Goal: Task Accomplishment & Management: Manage account settings

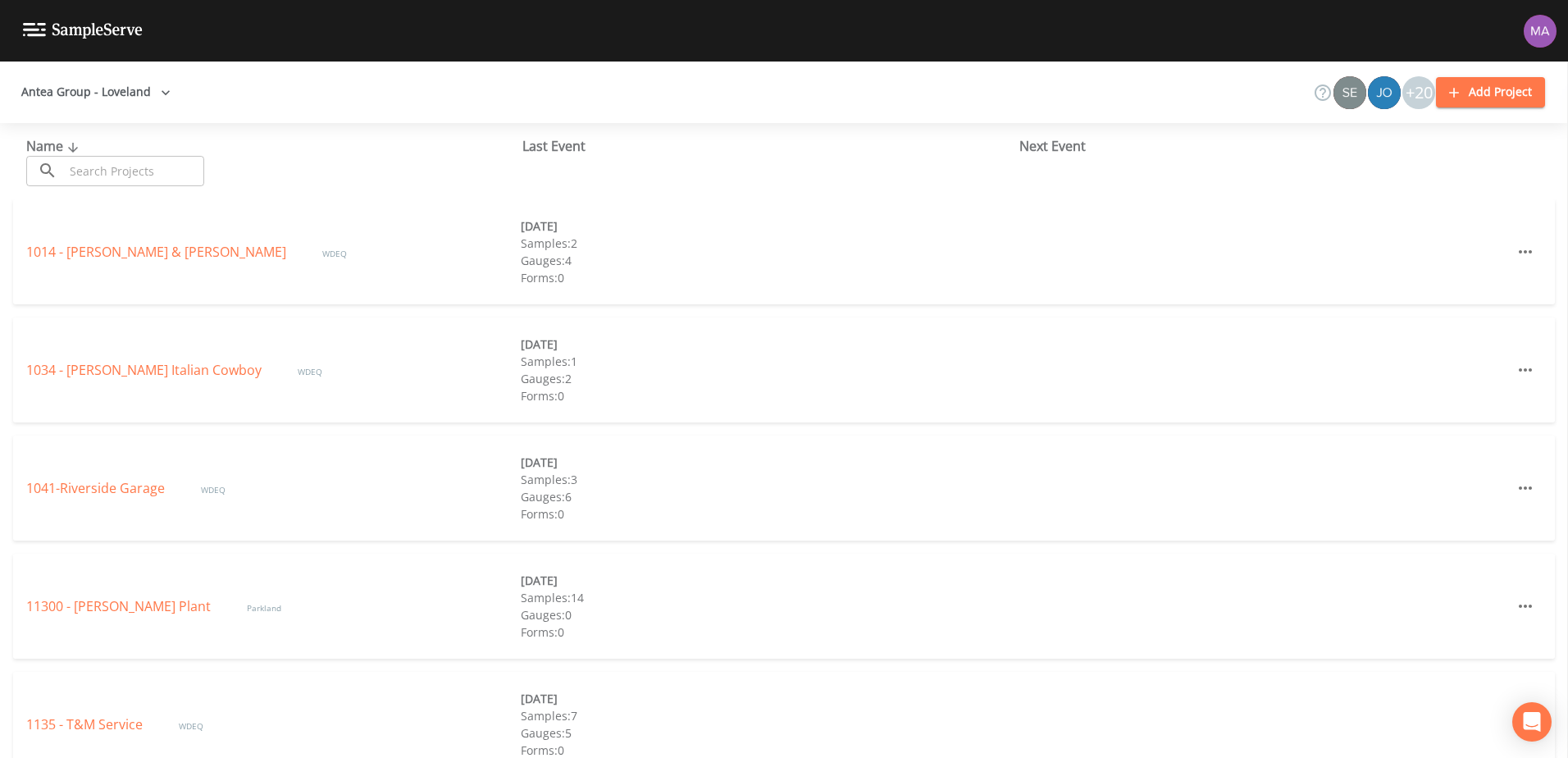
click at [82, 168] on input "text" at bounding box center [133, 171] width 140 height 30
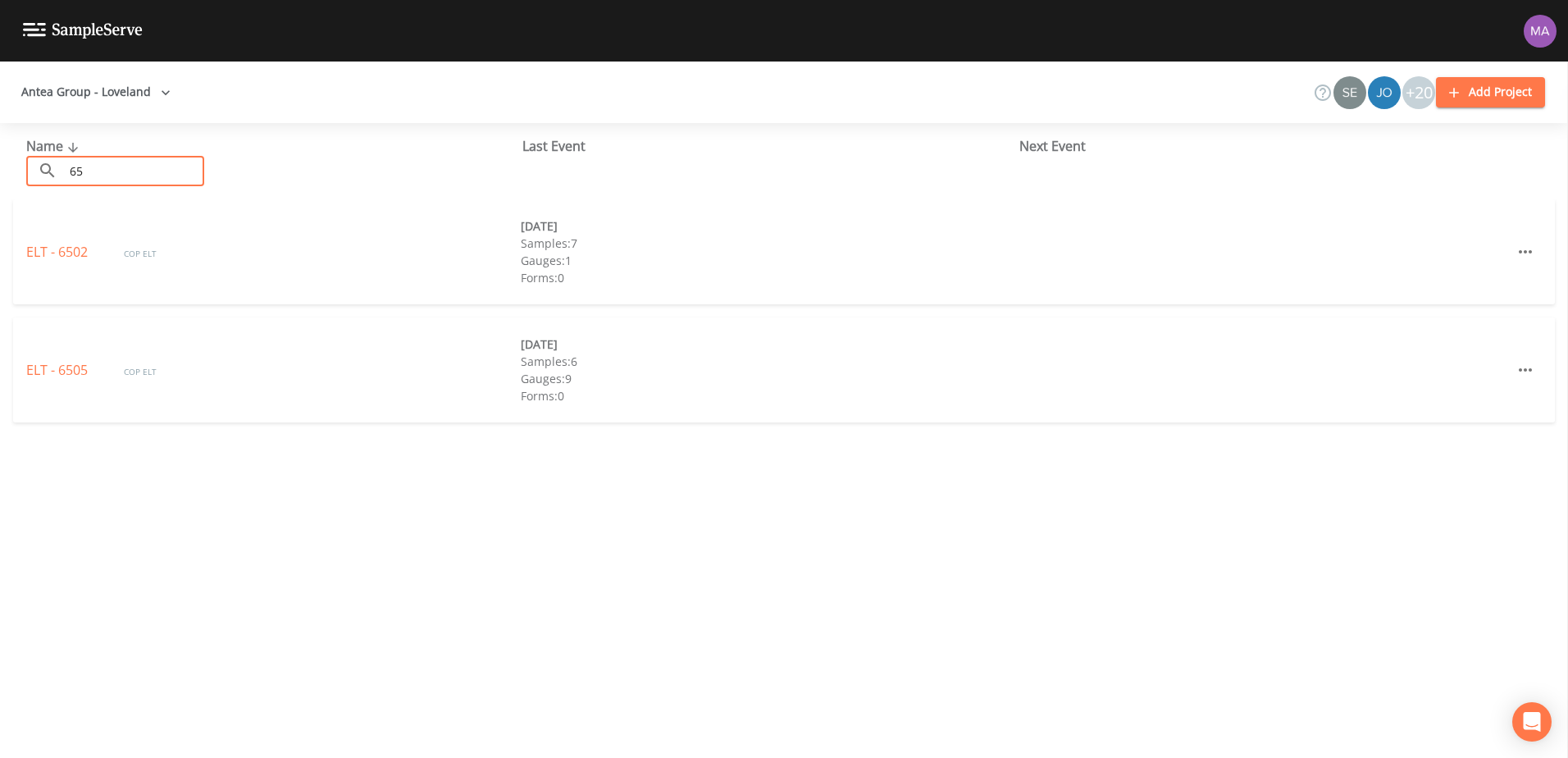
type input "65"
click at [269, 652] on div "Name ​ 65 ​ Last Event Next Event ELT - 6502 COP ELT [DATE] Samples: 7 Gauges: …" at bounding box center [784, 441] width 1568 height 635
click at [78, 374] on link "ELT - 6505" at bounding box center [58, 369] width 65 height 18
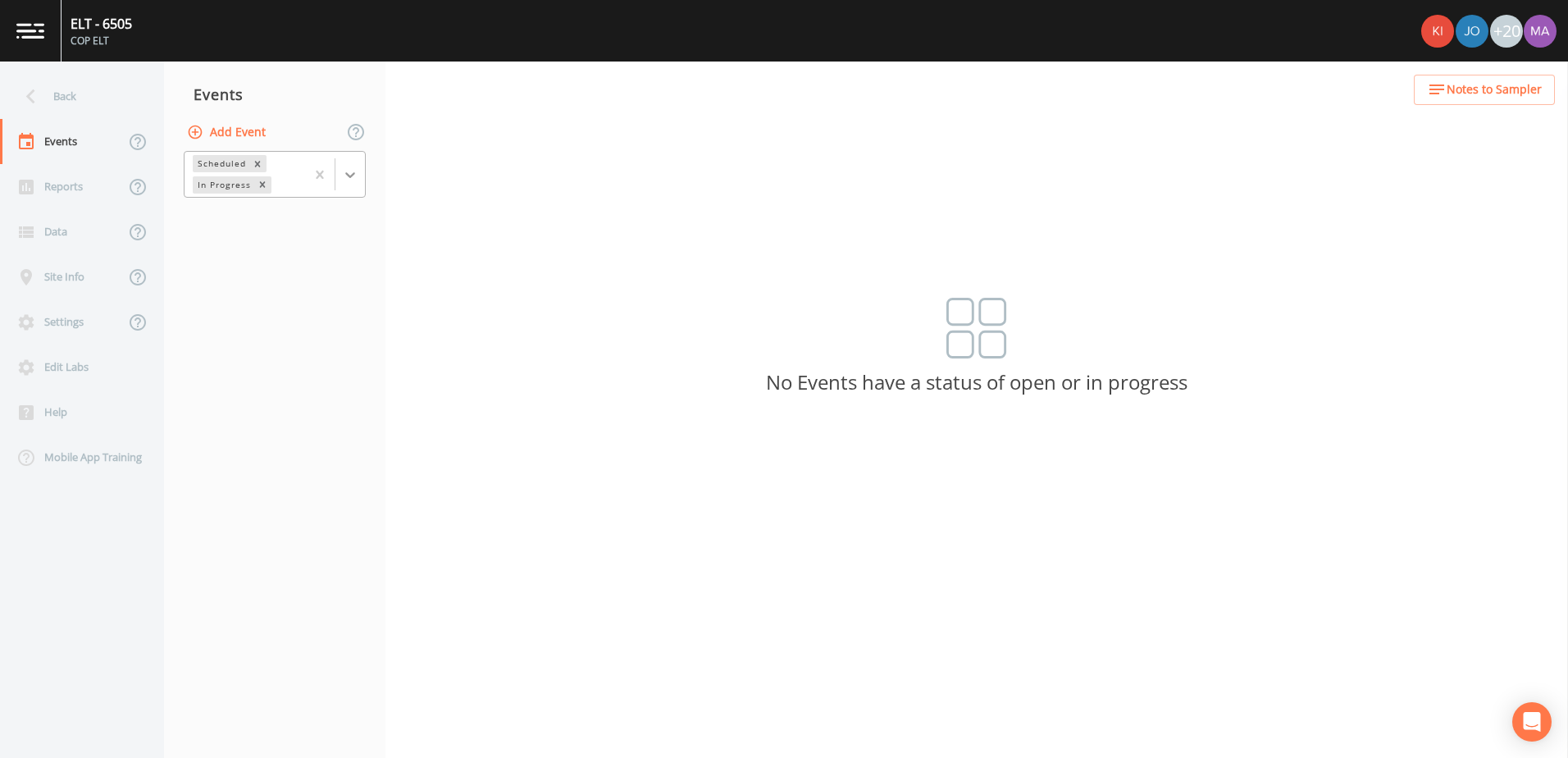
click at [358, 181] on div at bounding box center [350, 175] width 29 height 29
click at [306, 227] on div "Completed" at bounding box center [274, 221] width 182 height 28
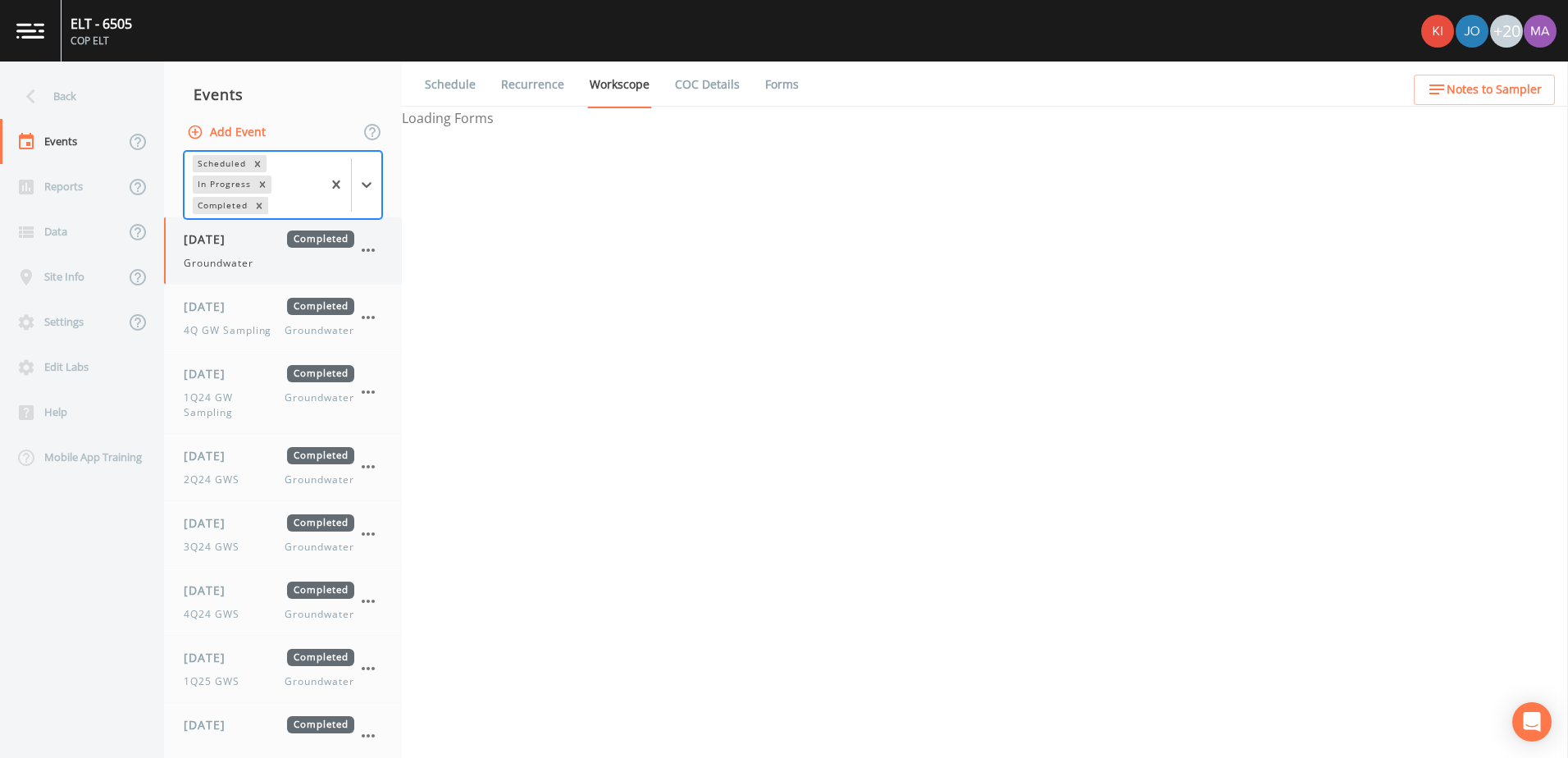
select select "0b1af911-289b-4d7b-9fdf-156f6d27a2cf"
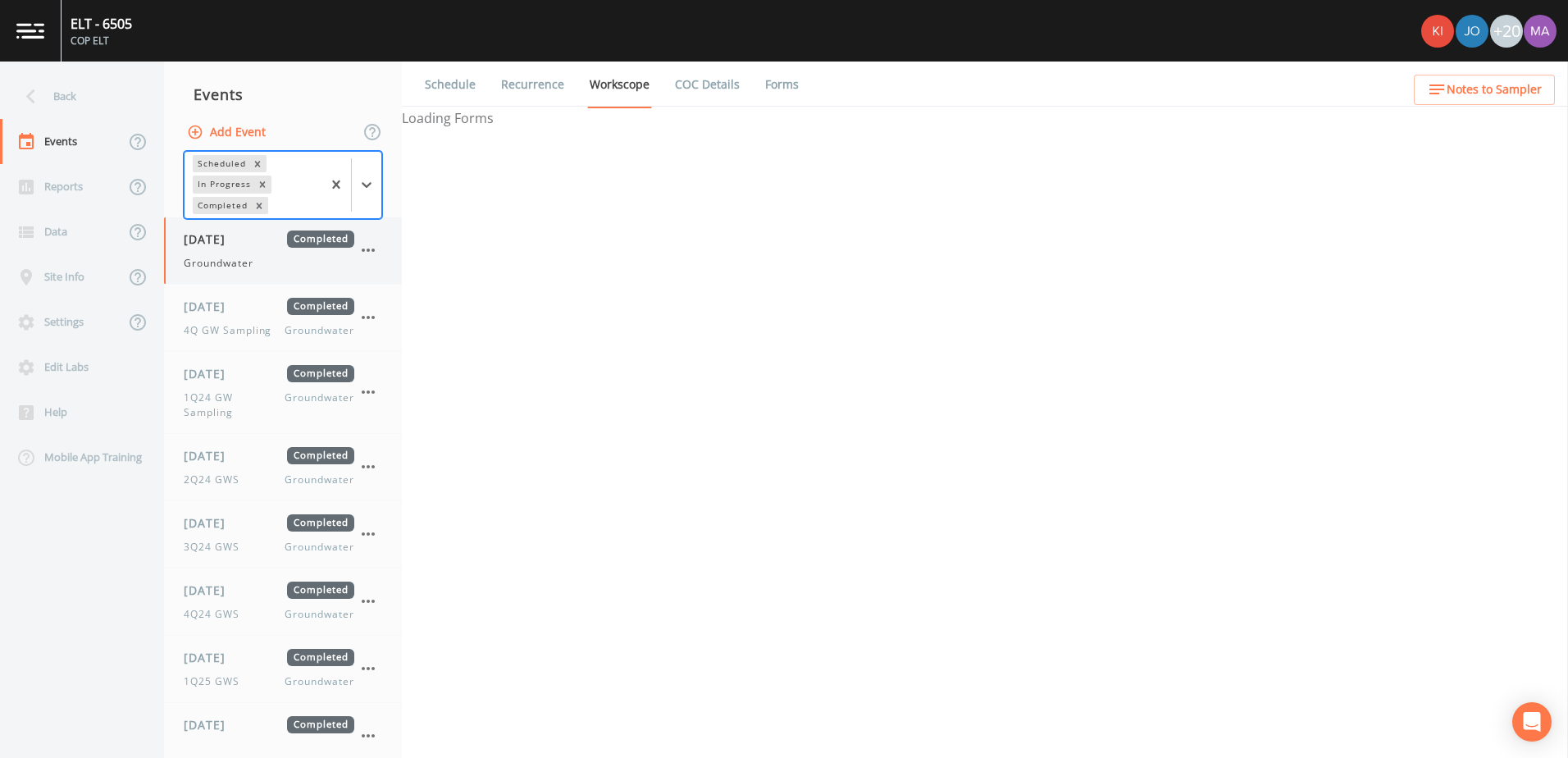
select select "0b1af911-289b-4d7b-9fdf-156f6d27a2cf"
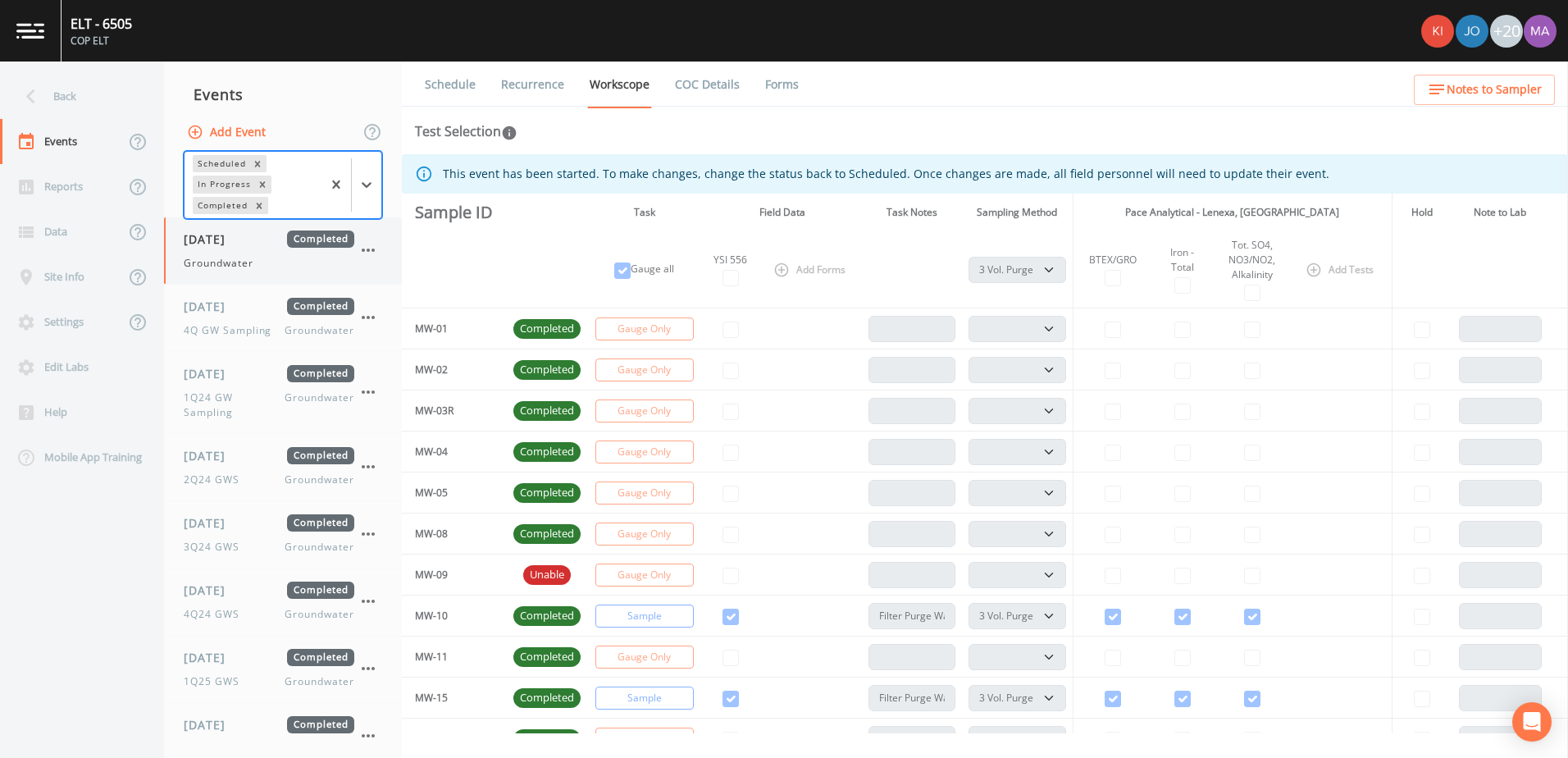
click at [377, 246] on icon "button" at bounding box center [368, 249] width 19 height 19
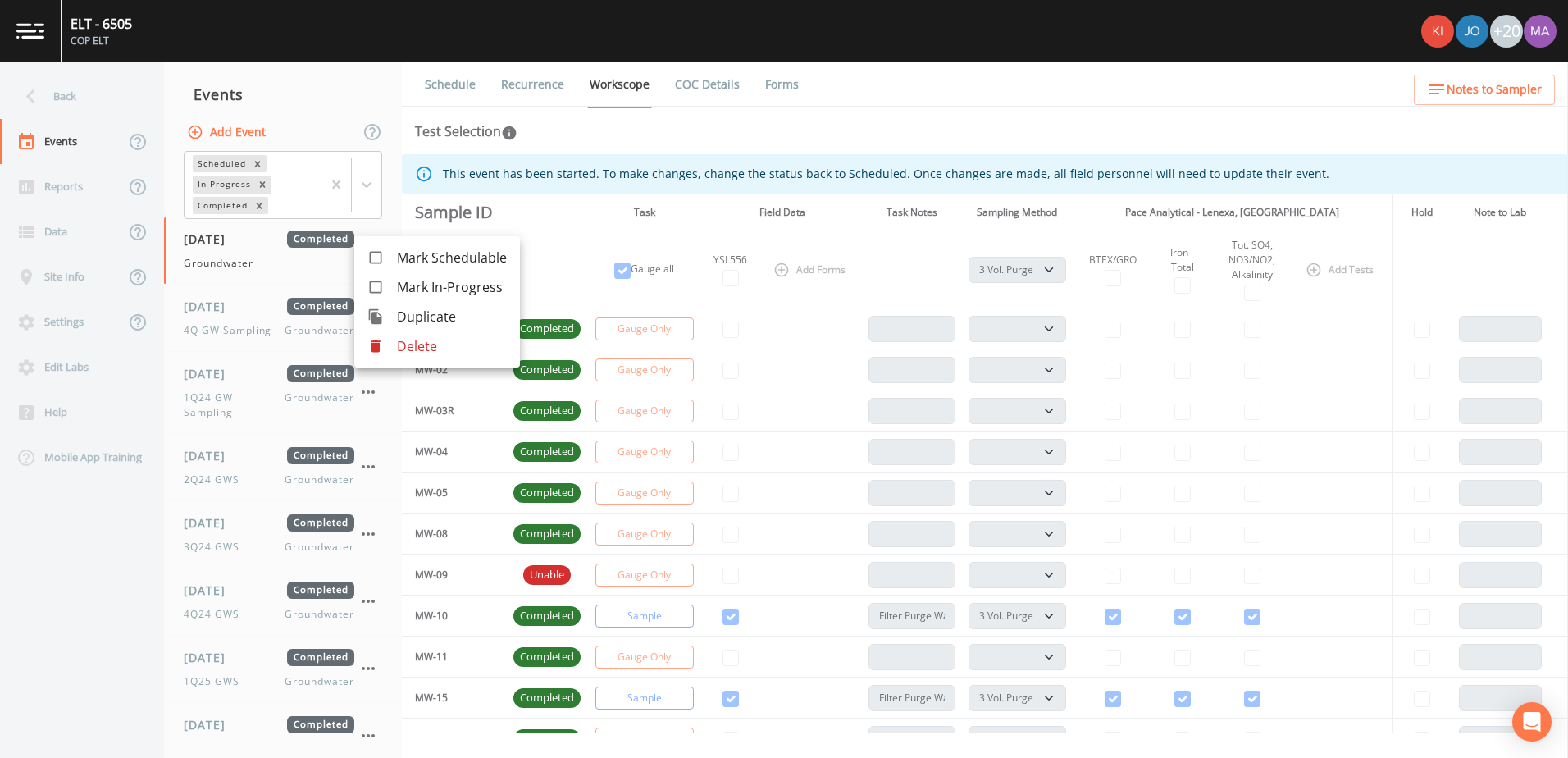
click at [468, 318] on span "Duplicate" at bounding box center [452, 316] width 110 height 19
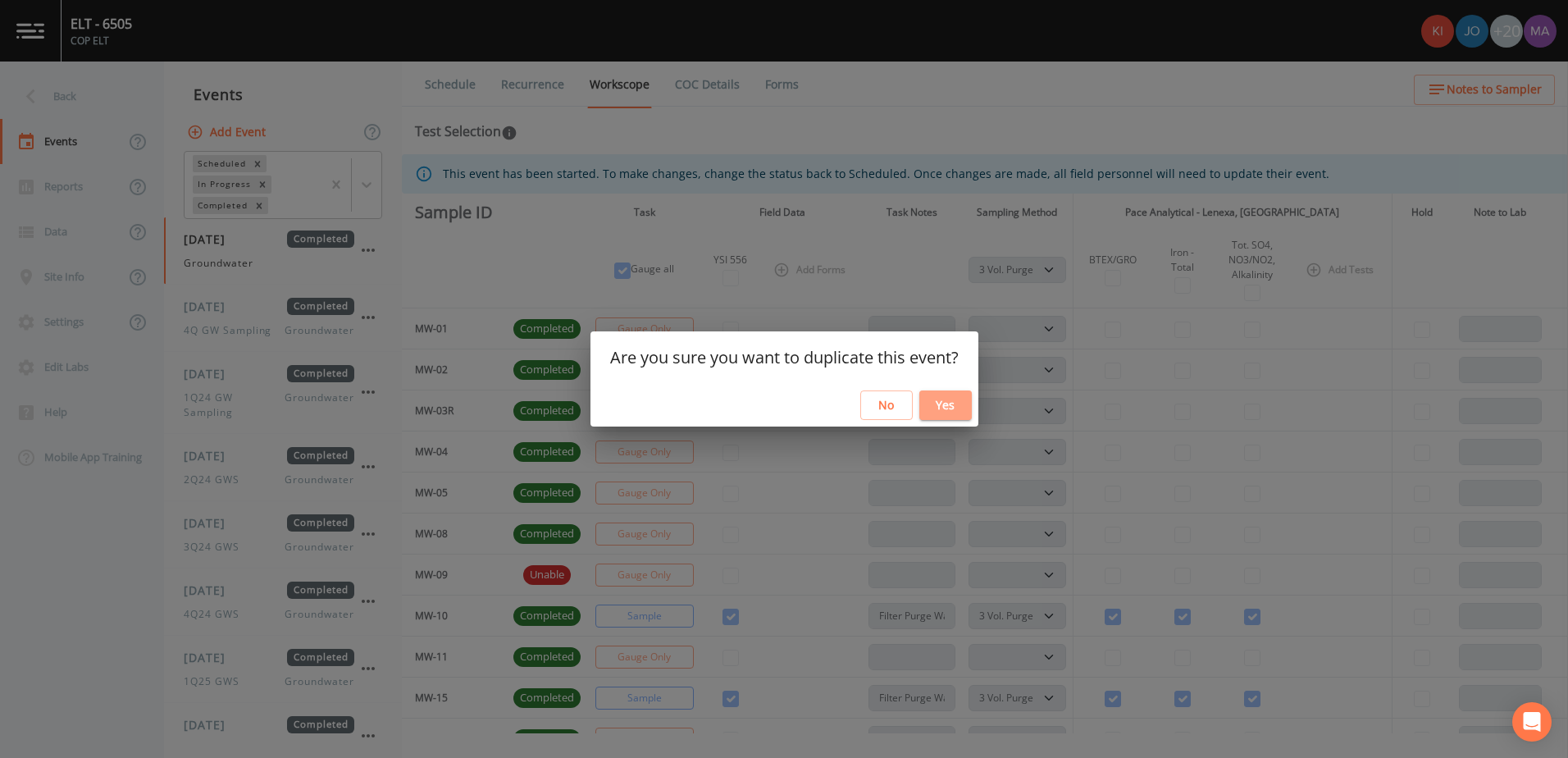
click at [945, 400] on button "Yes" at bounding box center [945, 405] width 53 height 30
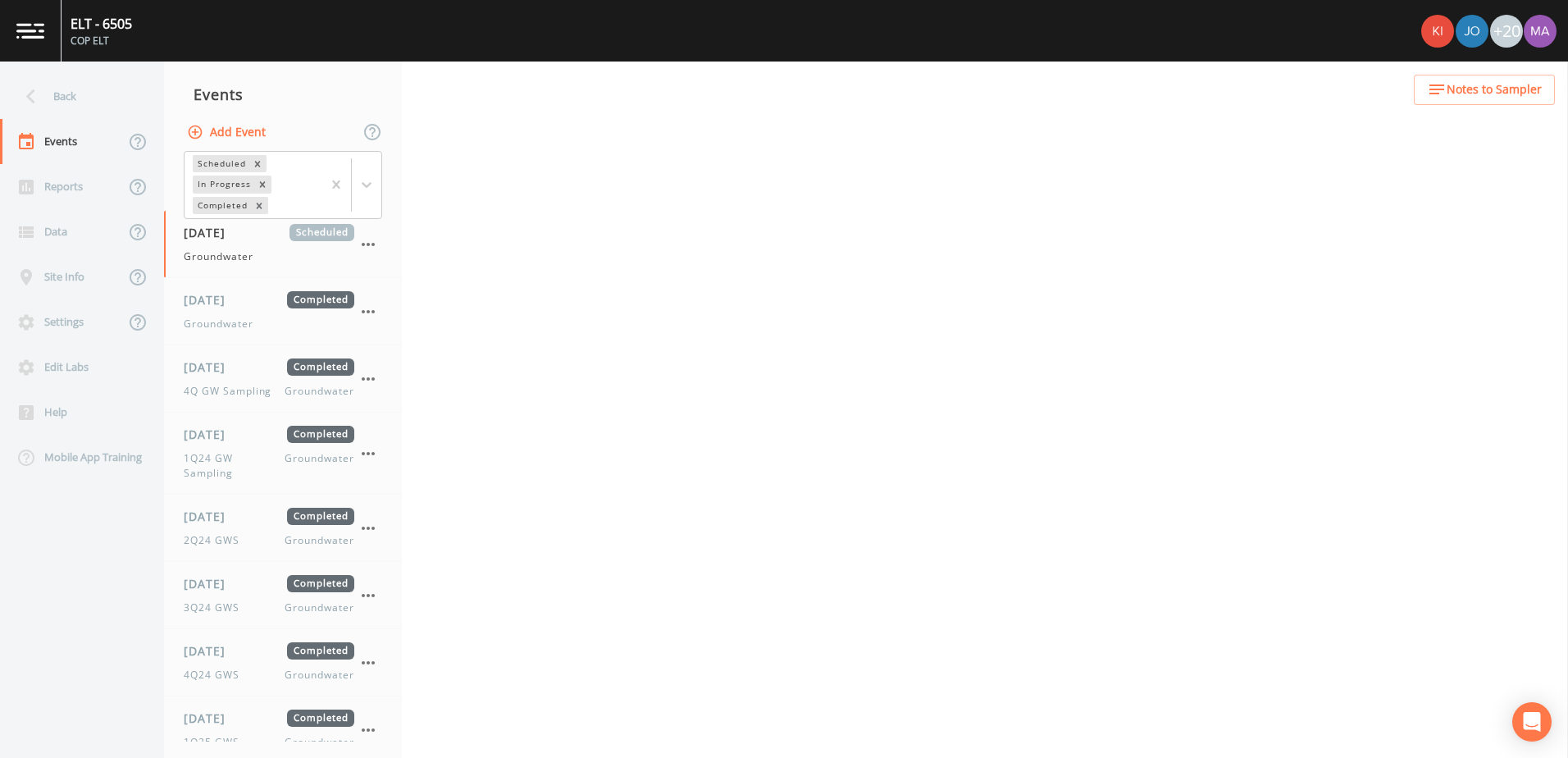
select select "0b1af911-289b-4d7b-9fdf-156f6d27a2cf"
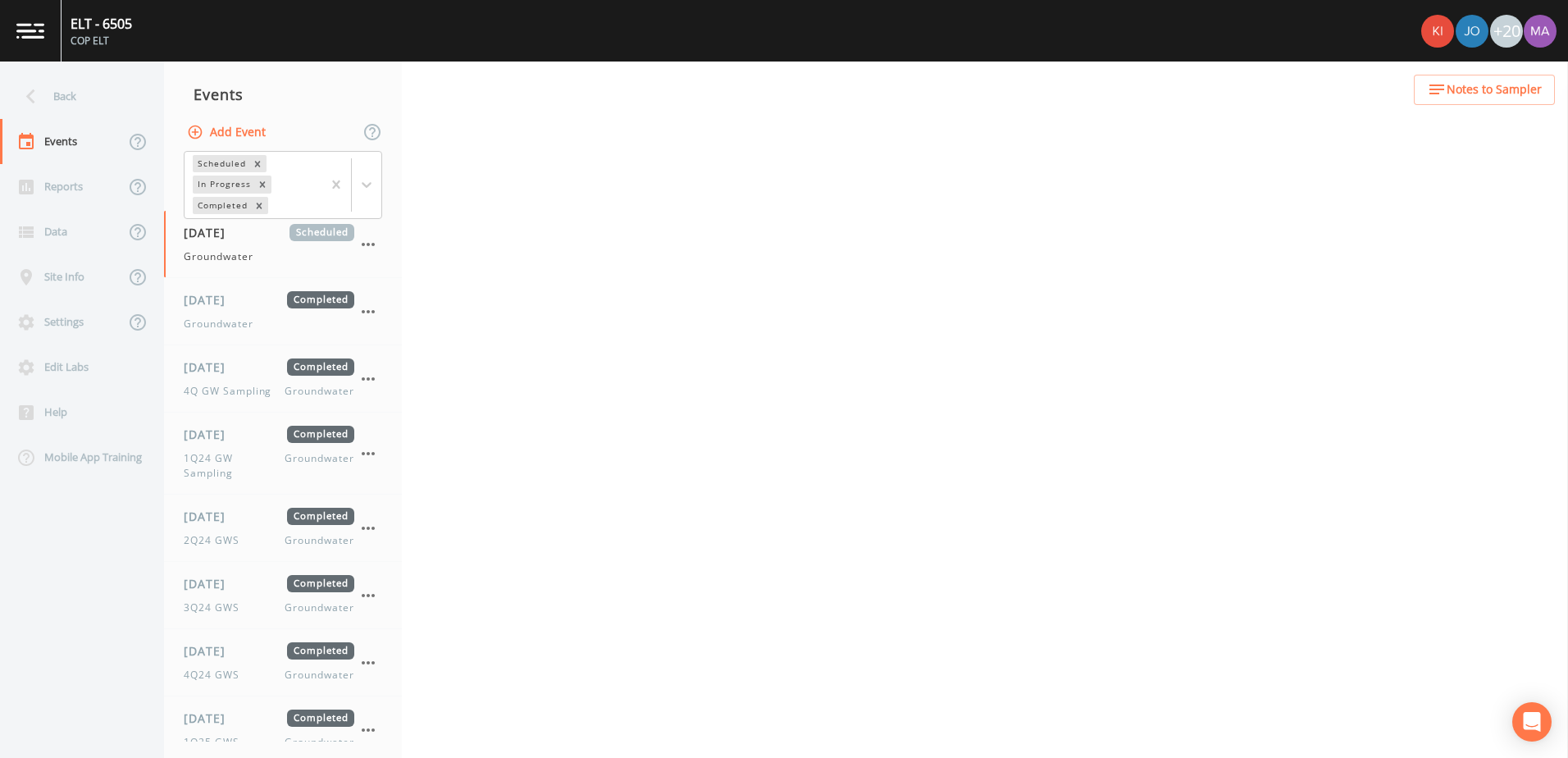
select select "0b1af911-289b-4d7b-9fdf-156f6d27a2cf"
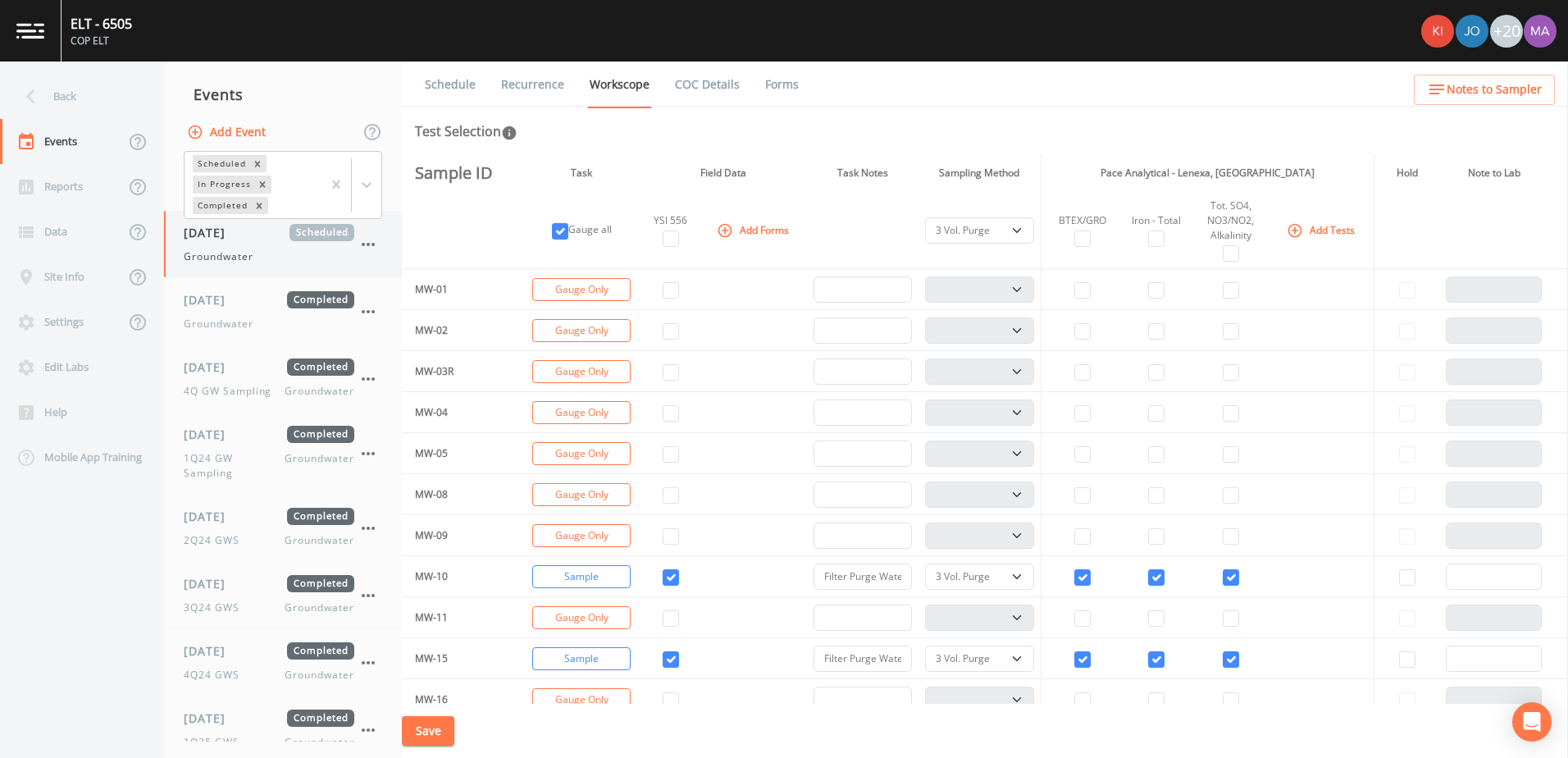
click at [359, 239] on icon "button" at bounding box center [368, 243] width 19 height 19
click at [510, 90] on div at bounding box center [784, 379] width 1568 height 758
drag, startPoint x: 436, startPoint y: 90, endPoint x: 455, endPoint y: 87, distance: 19.2
click at [436, 90] on link "Schedule" at bounding box center [450, 84] width 55 height 46
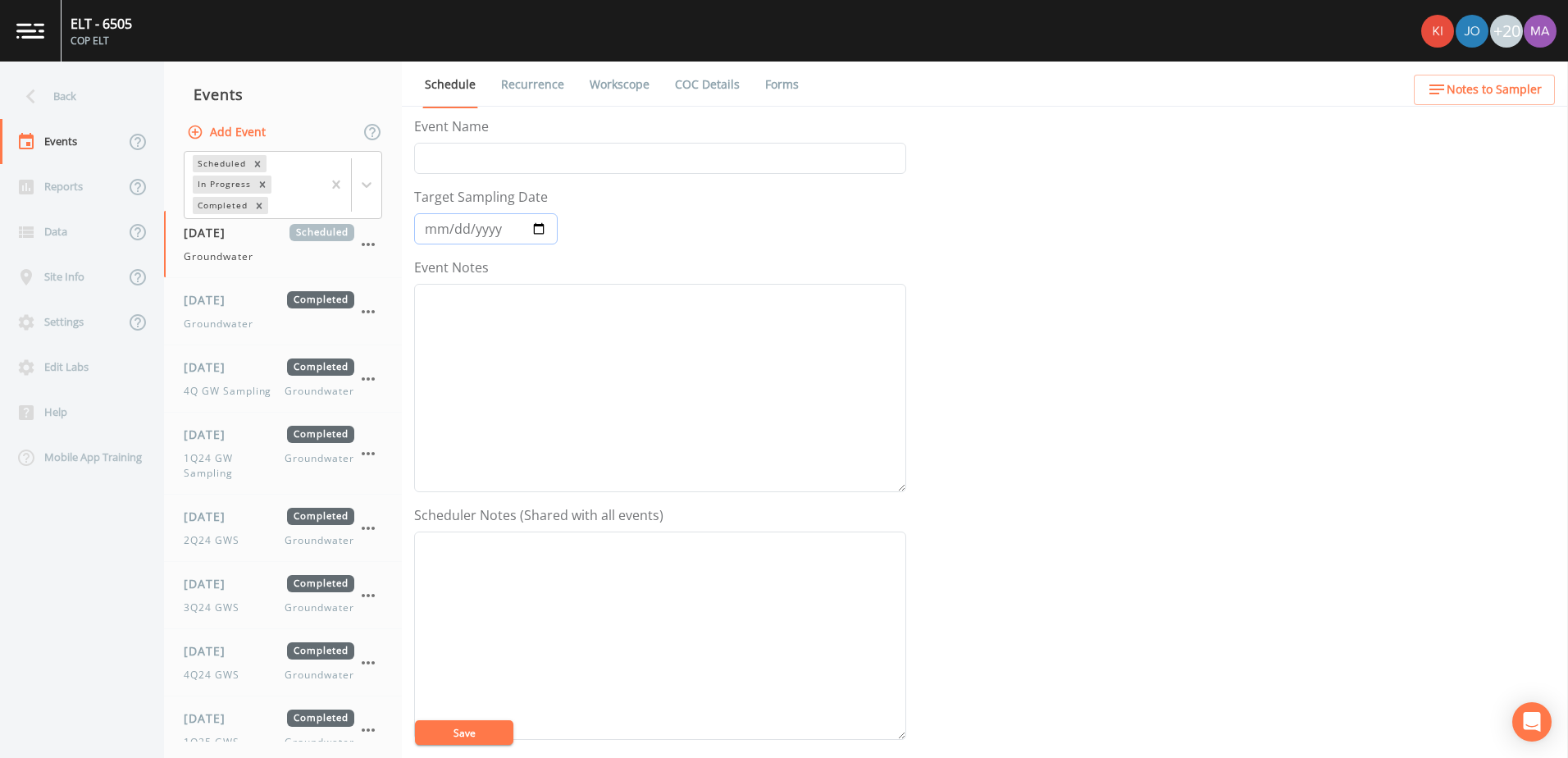
click at [550, 228] on input "[DATE]" at bounding box center [485, 228] width 144 height 31
type input "[DATE]"
click at [368, 244] on icon "button" at bounding box center [368, 244] width 13 height 3
click at [451, 332] on p "Delete" at bounding box center [450, 340] width 106 height 19
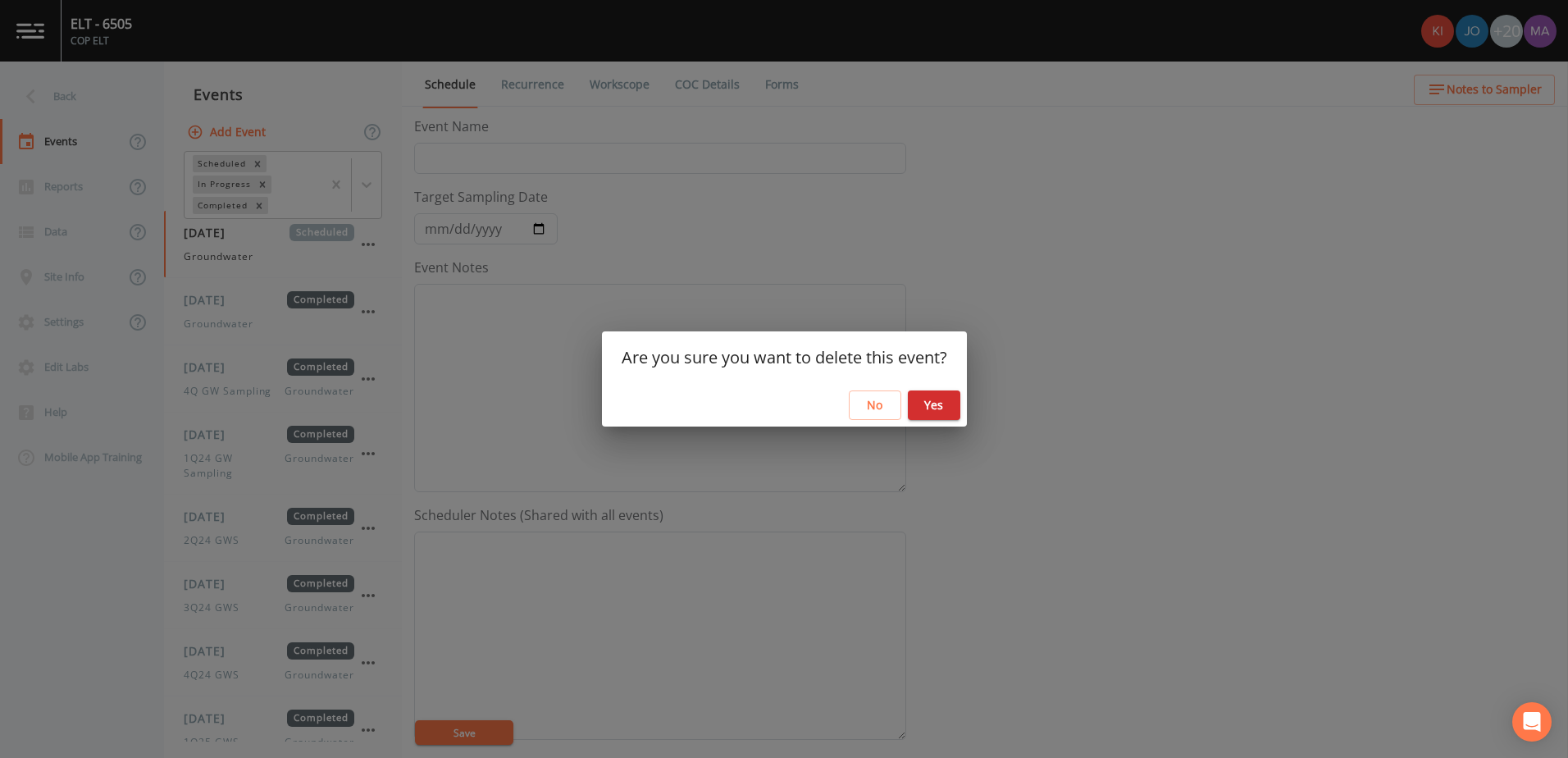
click at [939, 410] on button "Yes" at bounding box center [934, 405] width 53 height 30
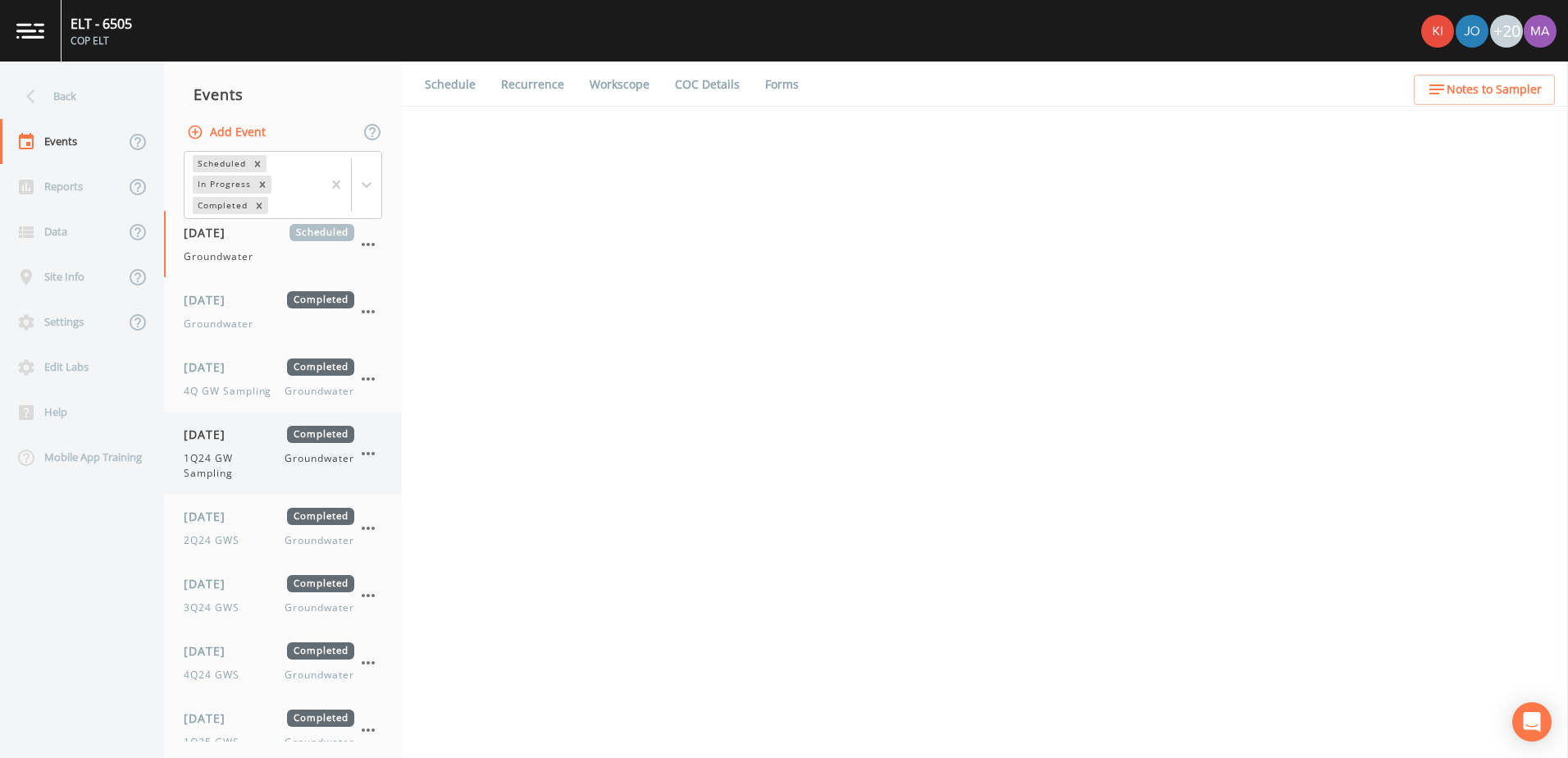
select select "0b1af911-289b-4d7b-9fdf-156f6d27a2cf"
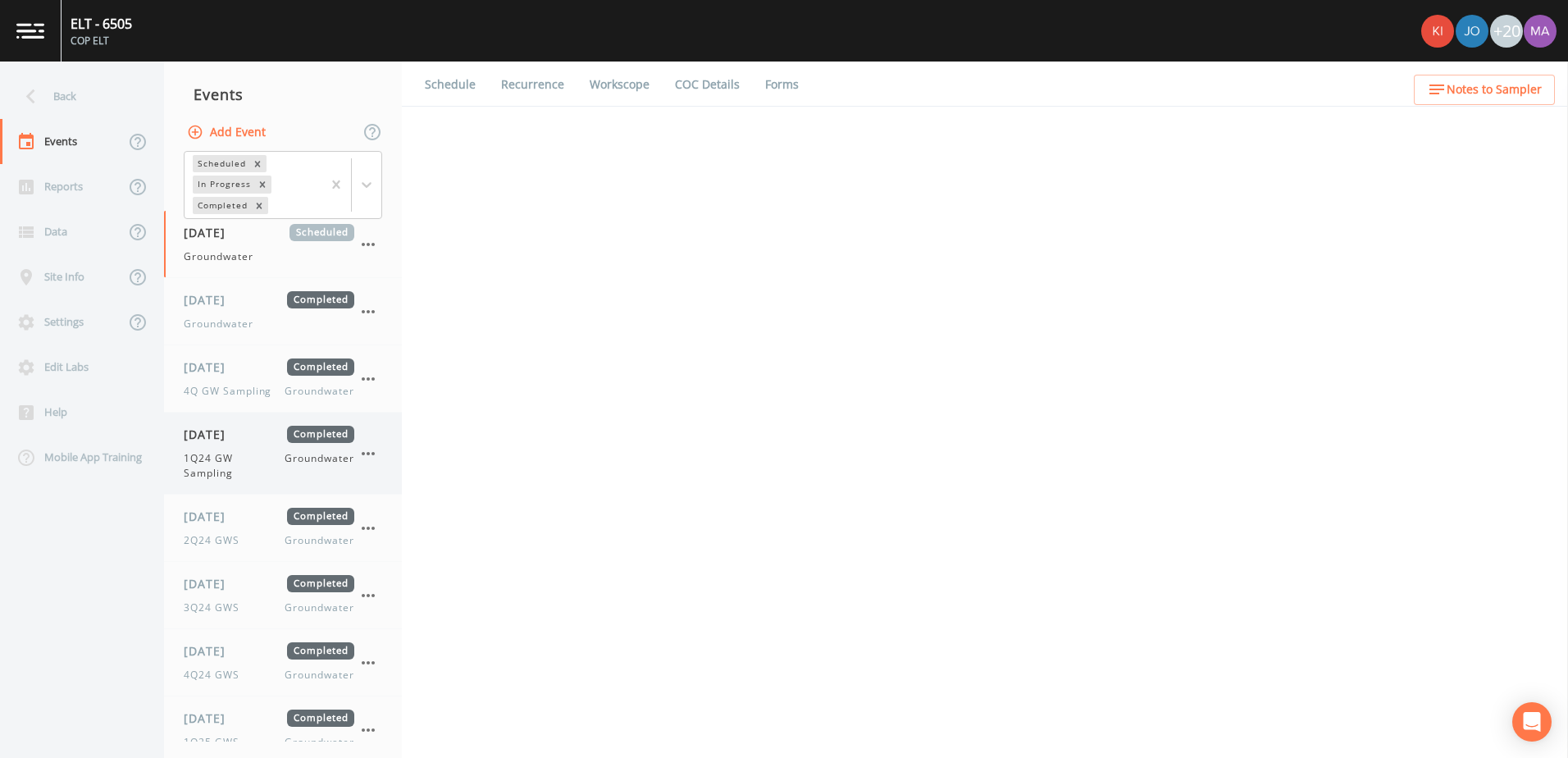
select select "0b1af911-289b-4d7b-9fdf-156f6d27a2cf"
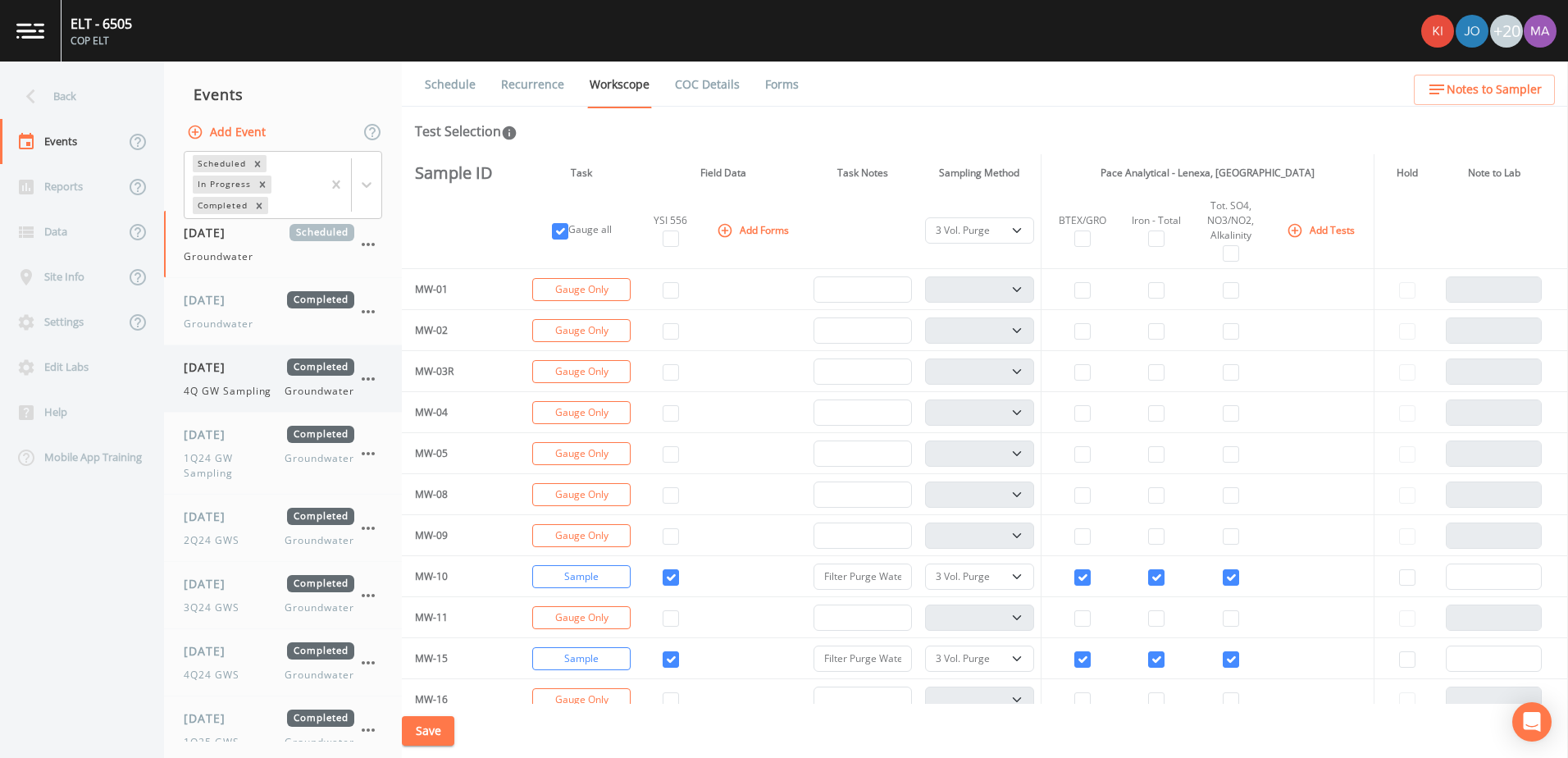
scroll to position [89, 0]
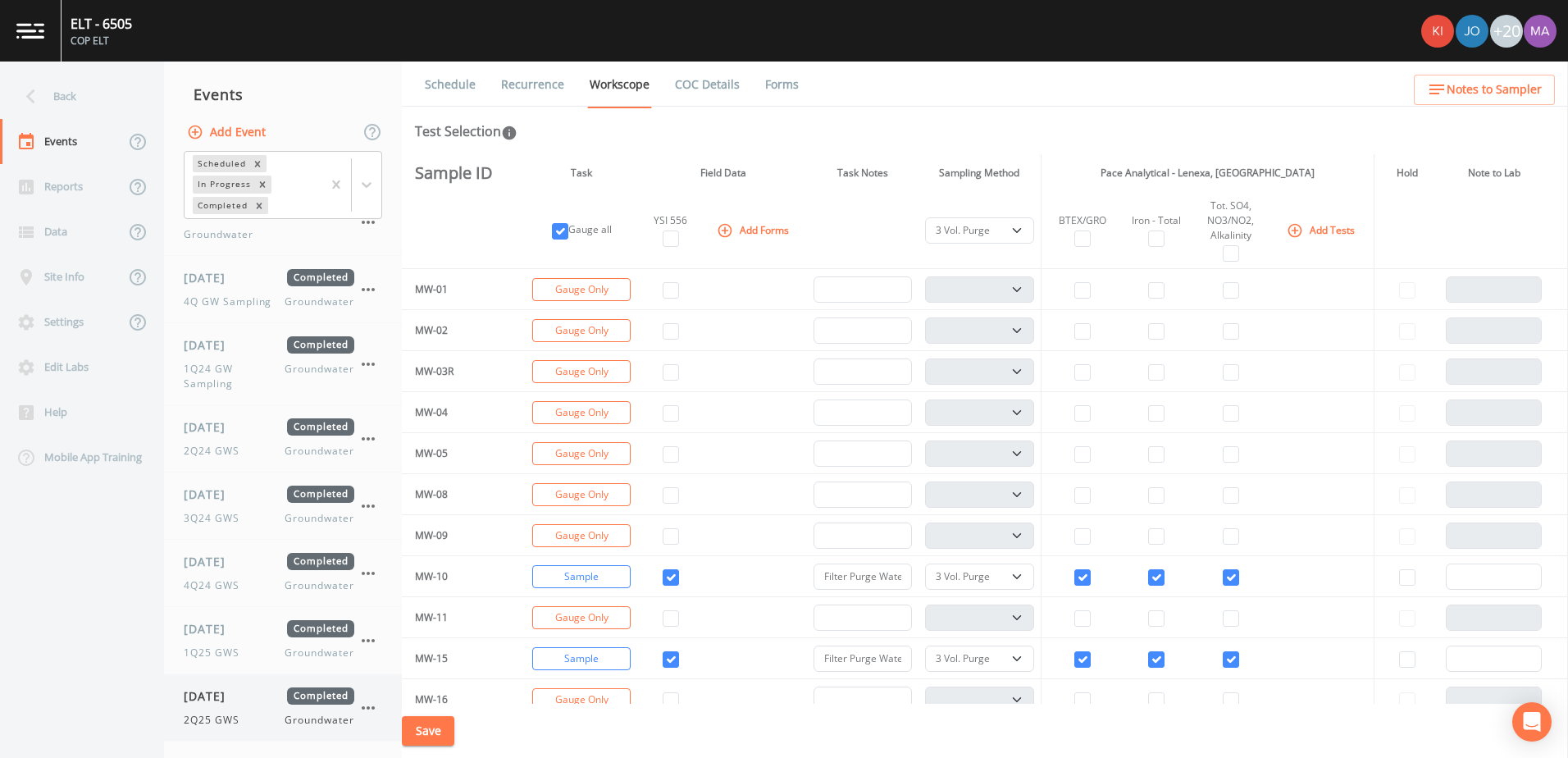
click at [367, 708] on icon "button" at bounding box center [368, 707] width 19 height 19
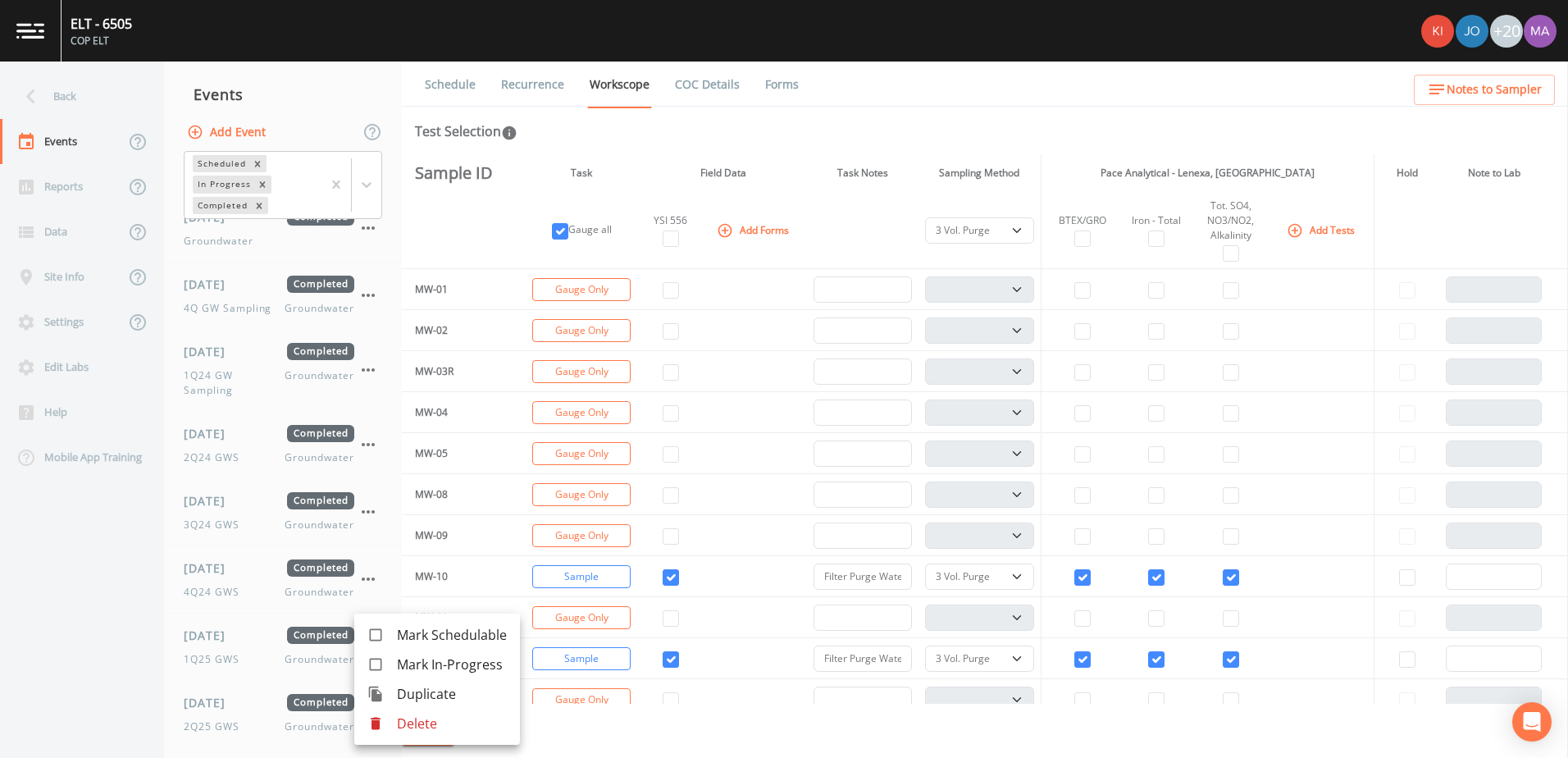
click at [392, 696] on div at bounding box center [382, 694] width 29 height 17
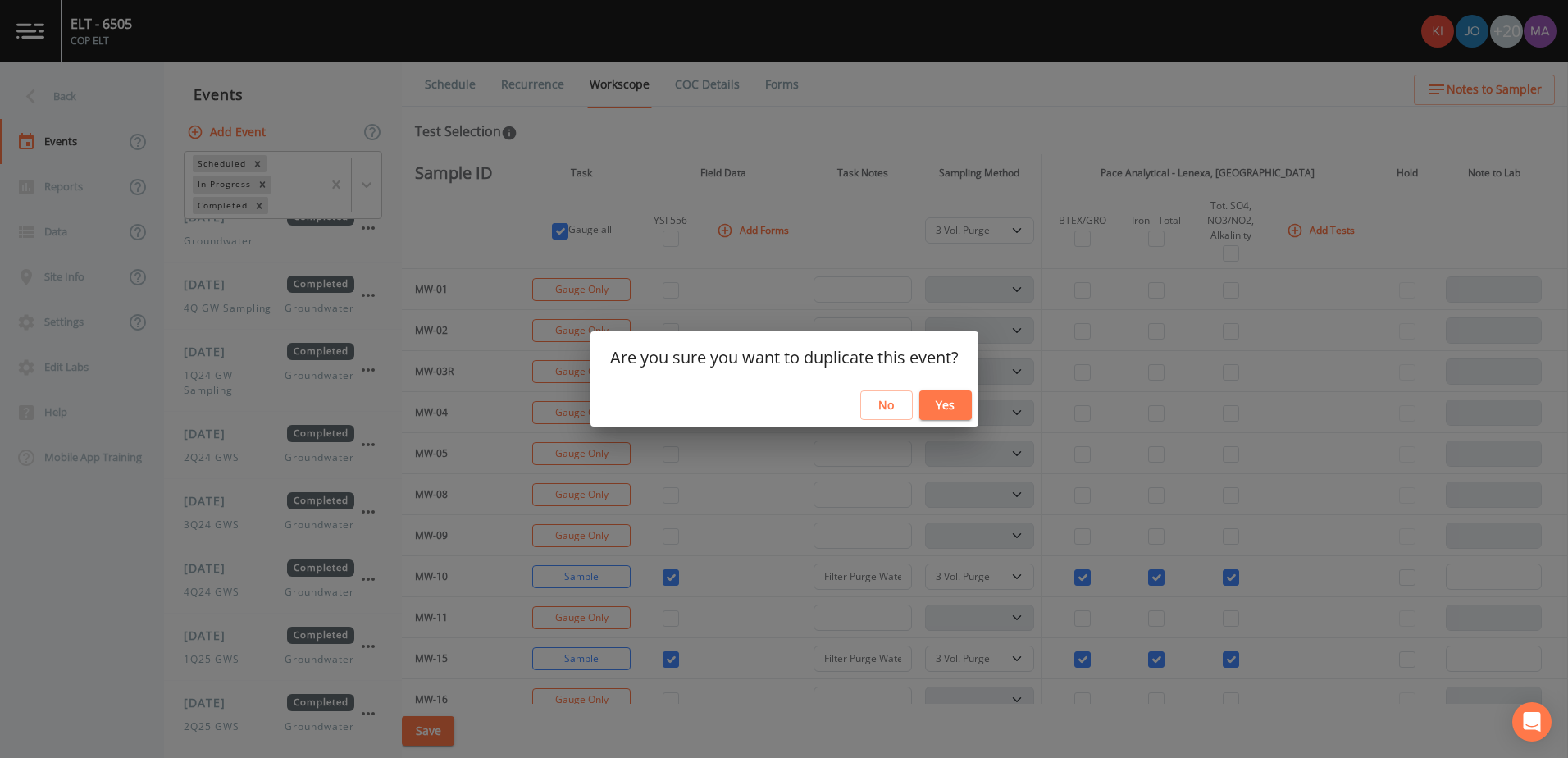
click at [962, 402] on button "Yes" at bounding box center [945, 405] width 53 height 30
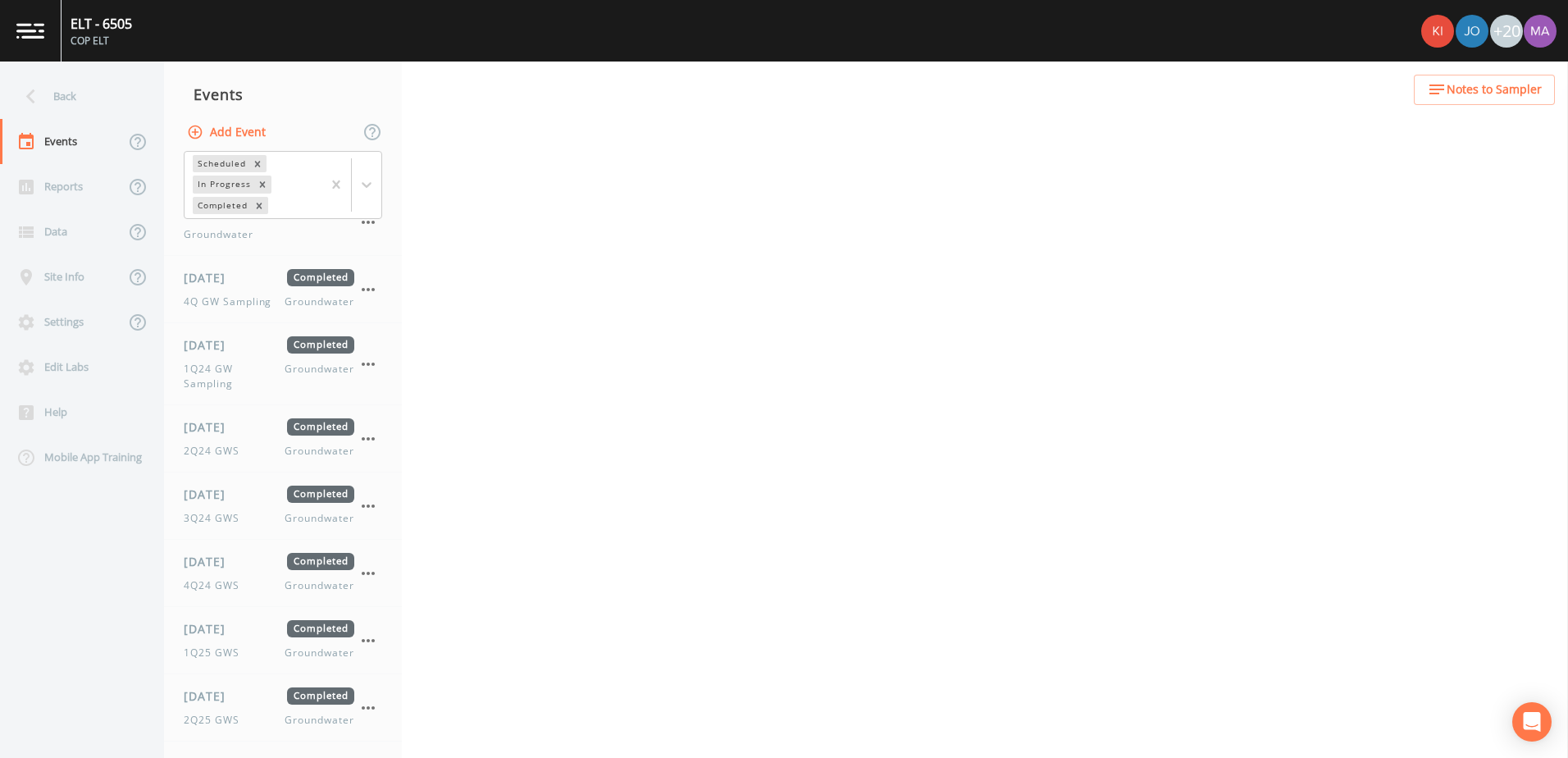
select select "0b1af911-289b-4d7b-9fdf-156f6d27a2cf"
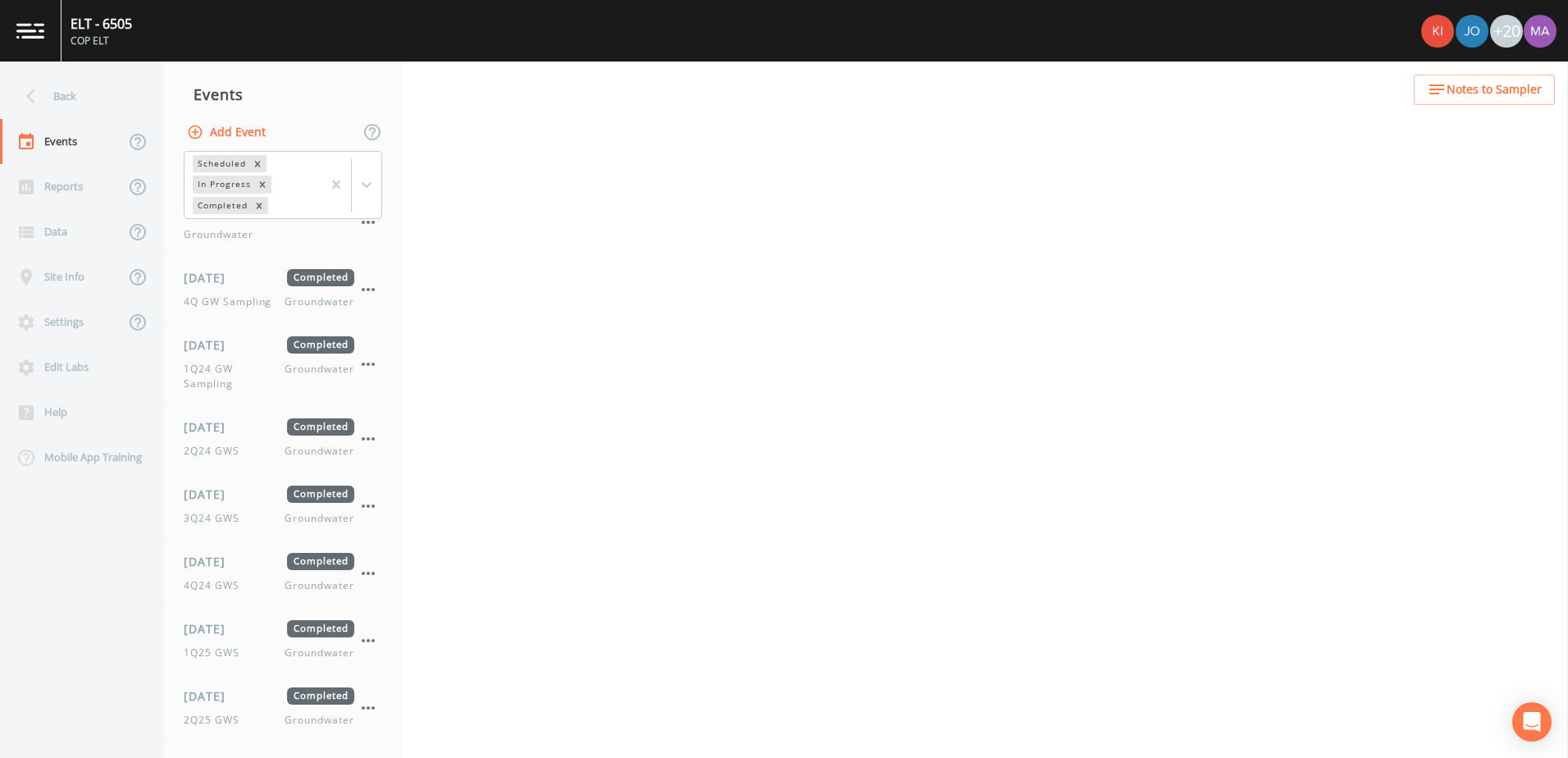
select select "0b1af911-289b-4d7b-9fdf-156f6d27a2cf"
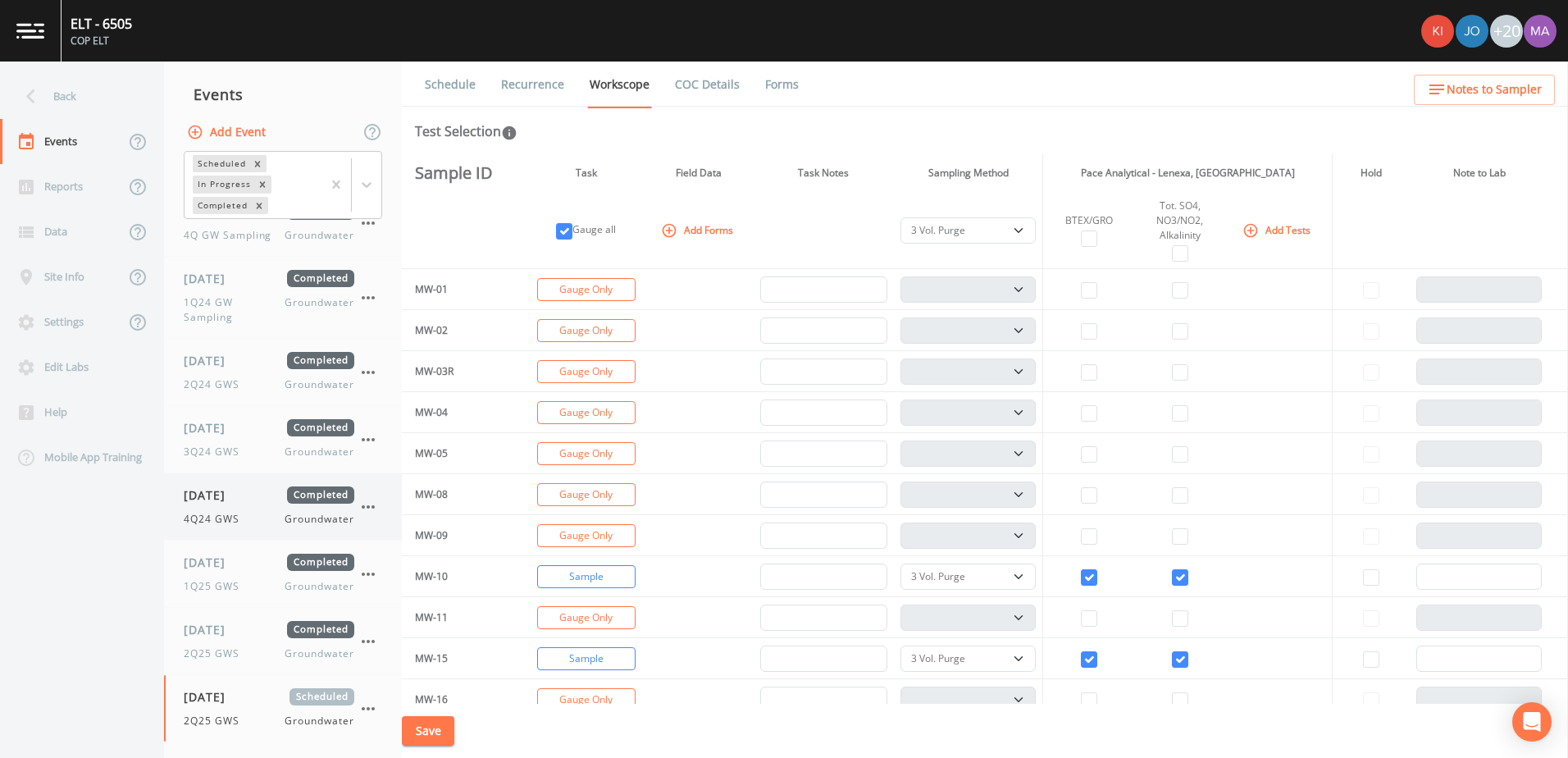
scroll to position [89, 0]
click at [510, 85] on link "Recurrence" at bounding box center [532, 84] width 68 height 46
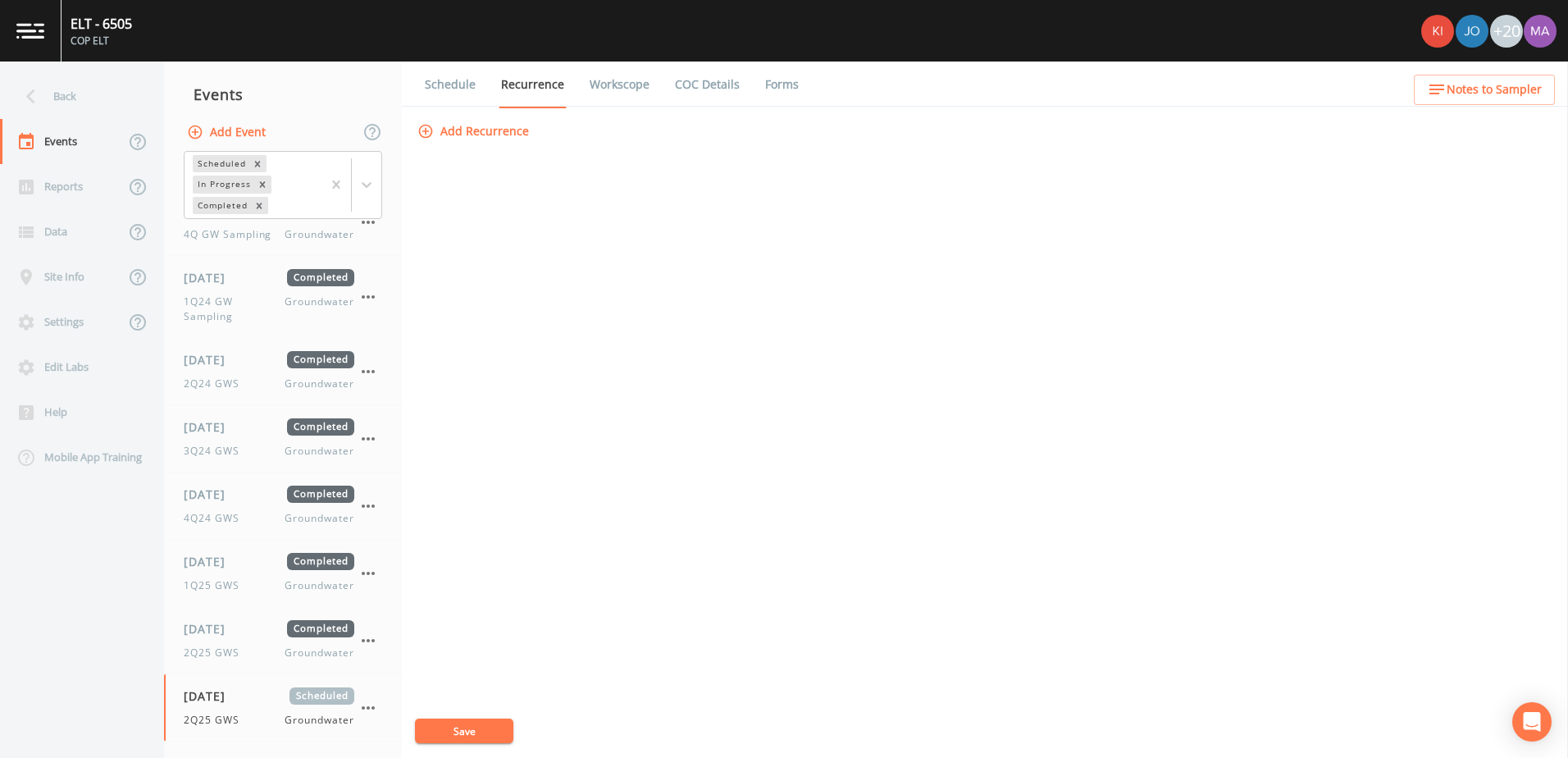
click at [447, 81] on link "Schedule" at bounding box center [450, 84] width 55 height 46
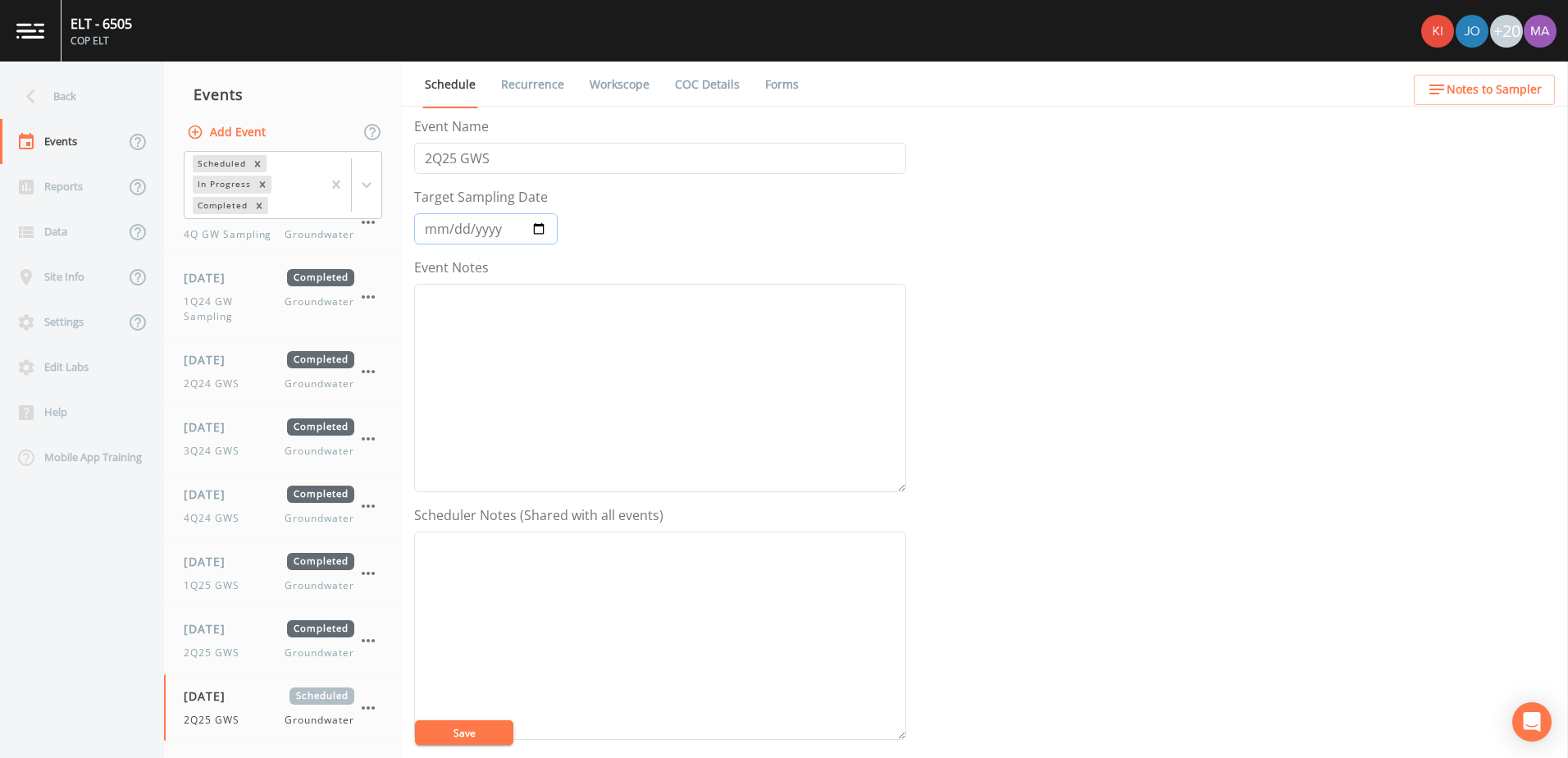
click at [550, 231] on input "[DATE]" at bounding box center [485, 228] width 144 height 31
type input "[DATE]"
click at [442, 166] on input "2Q25 GWS" at bounding box center [660, 158] width 492 height 31
type input "3Q25 GWS"
click at [497, 742] on button "Save" at bounding box center [463, 732] width 98 height 24
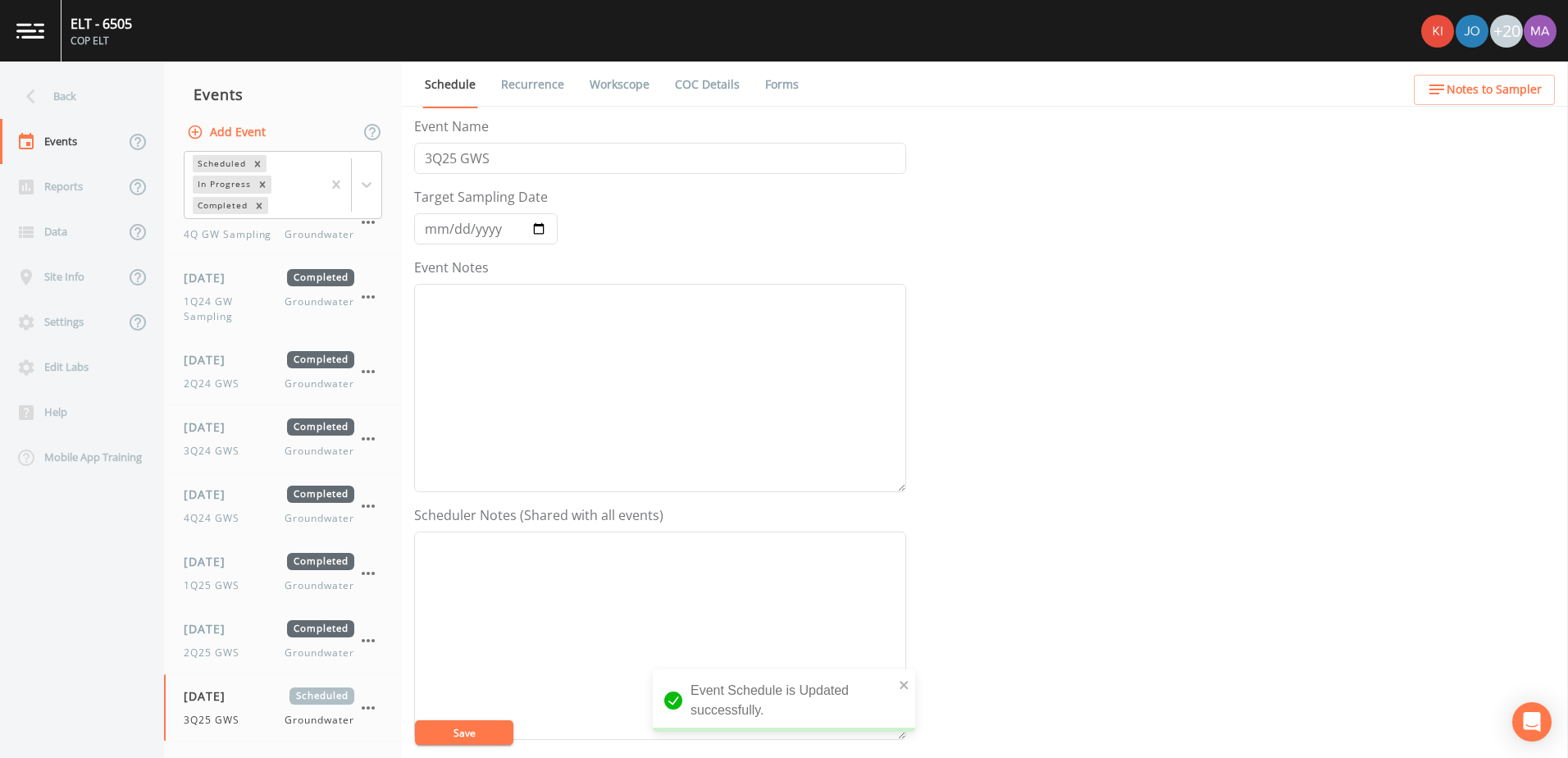
click at [545, 94] on link "Recurrence" at bounding box center [532, 84] width 68 height 46
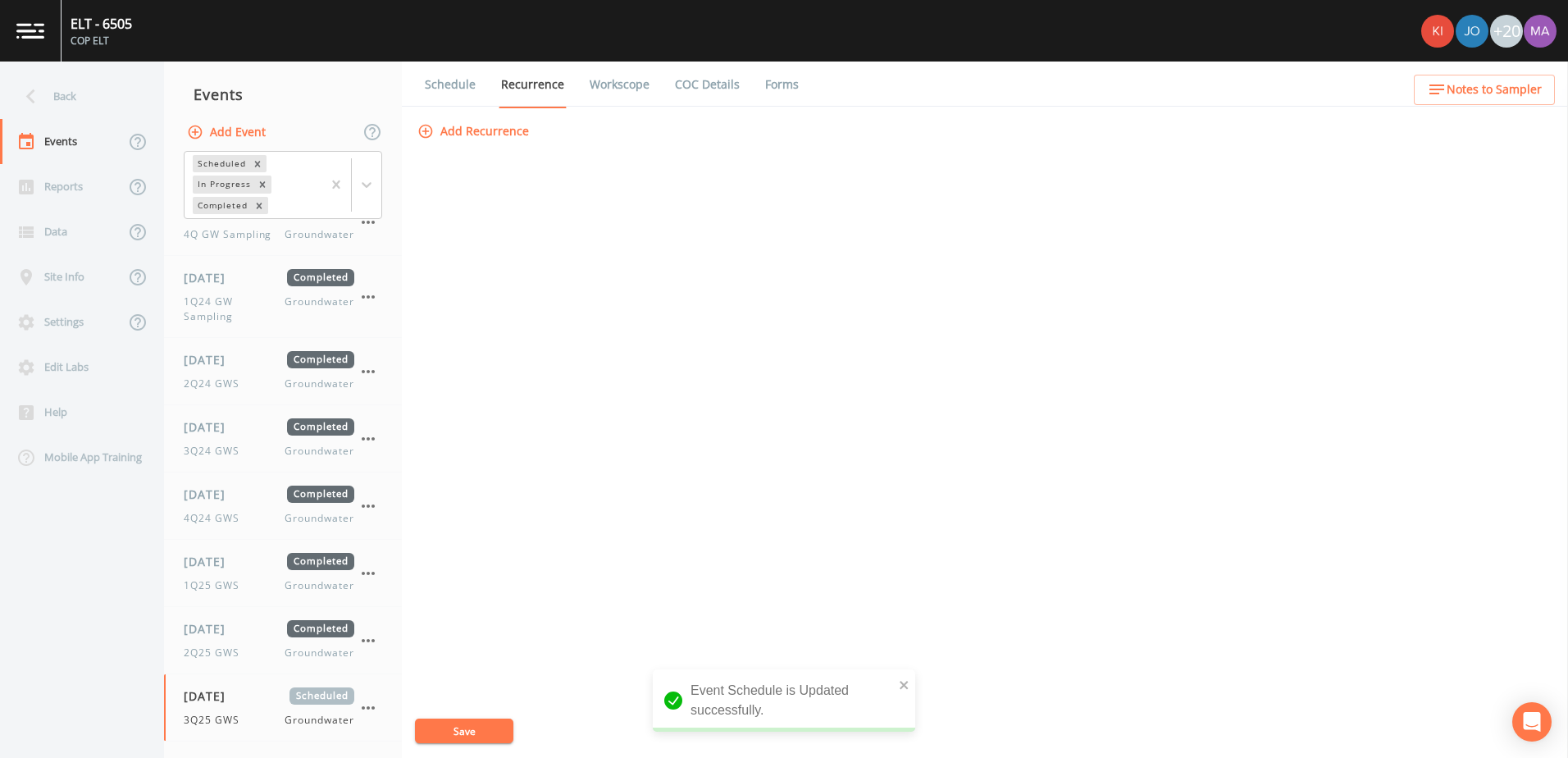
click at [615, 81] on link "Workscope" at bounding box center [619, 84] width 65 height 46
select select "0b1af911-289b-4d7b-9fdf-156f6d27a2cf"
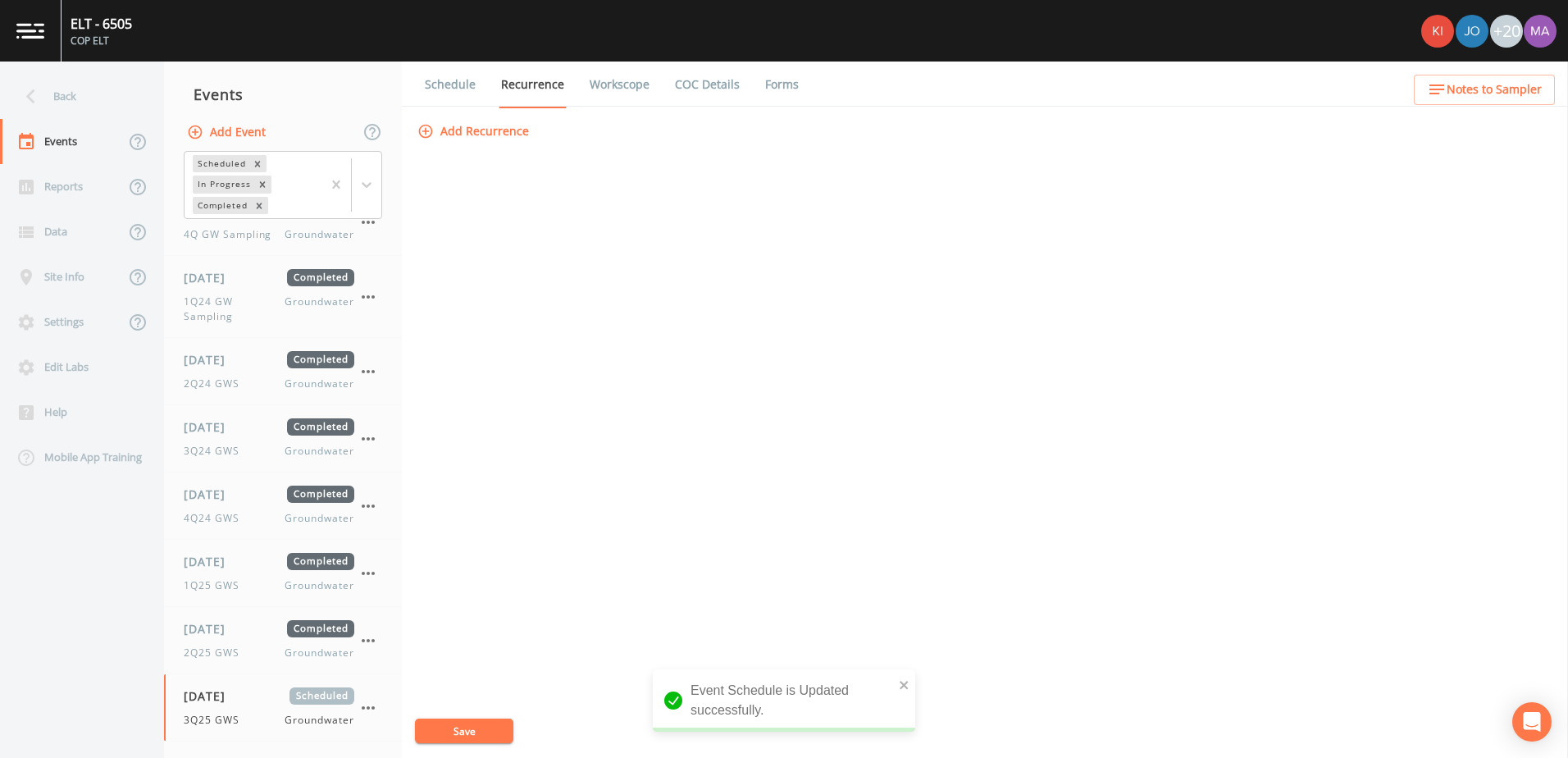
select select "0b1af911-289b-4d7b-9fdf-156f6d27a2cf"
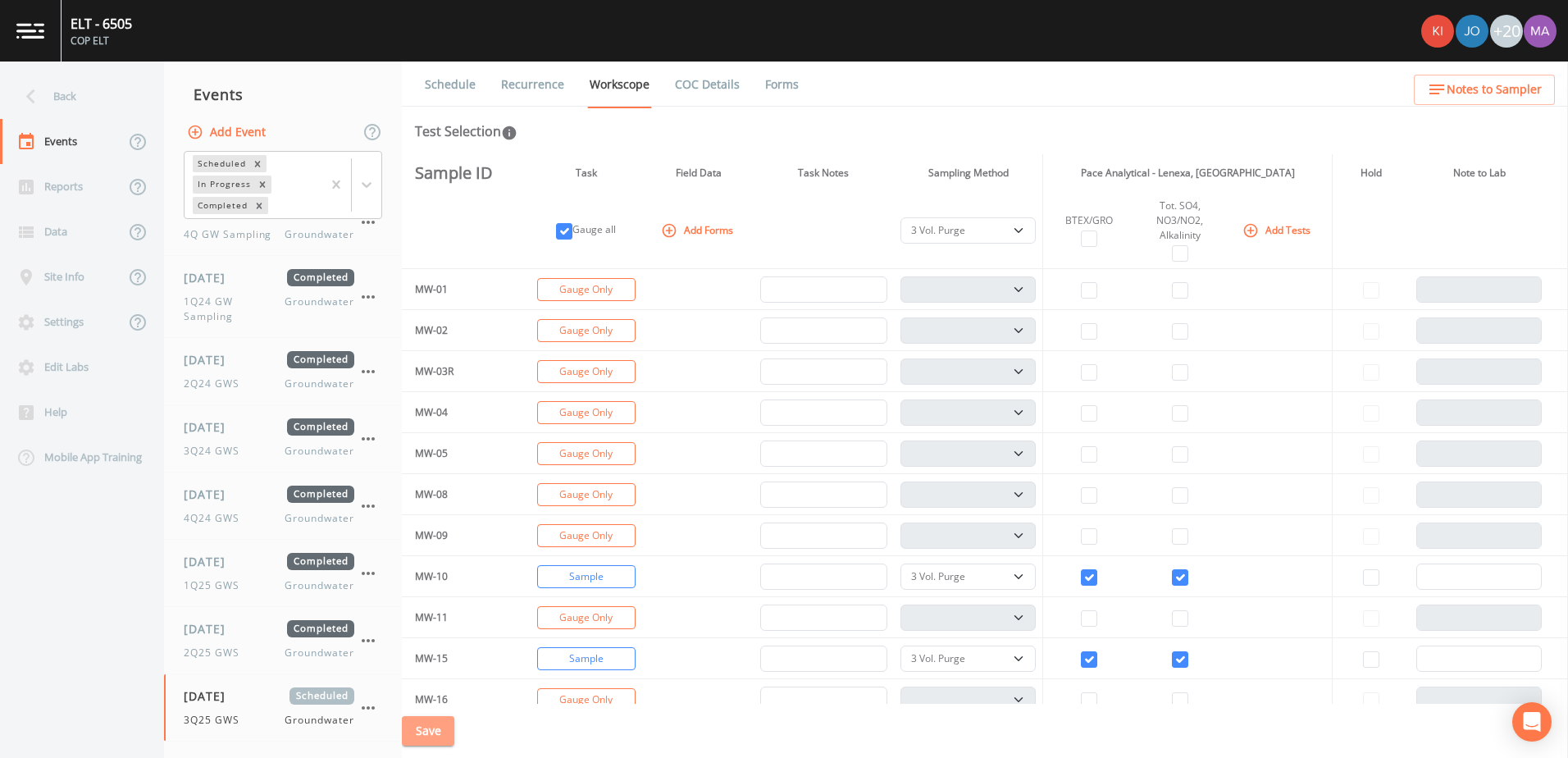
click at [444, 718] on button "Save" at bounding box center [428, 731] width 53 height 30
